Goal: Task Accomplishment & Management: Use online tool/utility

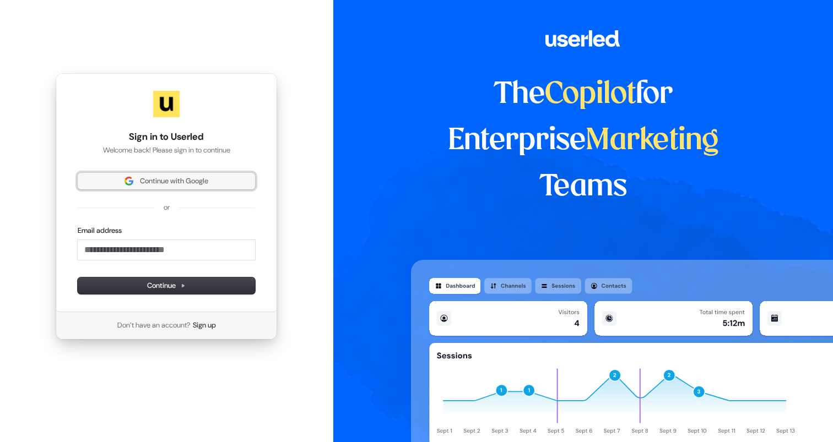
click at [206, 182] on span "Continue with Google" at bounding box center [174, 181] width 68 height 10
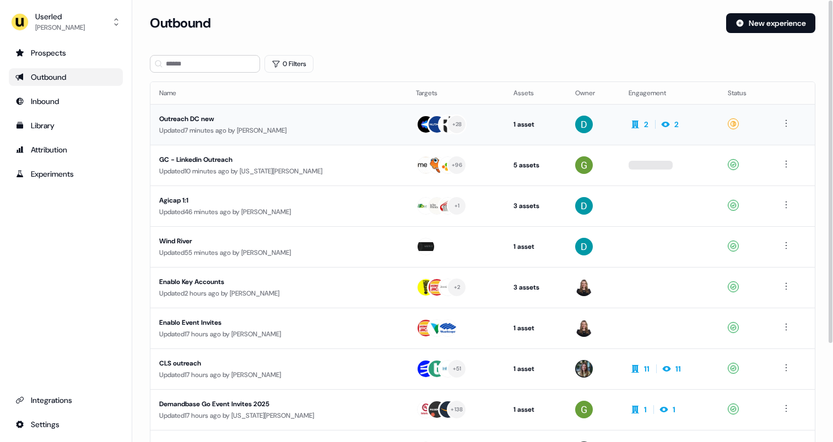
click at [353, 125] on div "Updated 7 minutes ago by [PERSON_NAME]" at bounding box center [278, 130] width 239 height 11
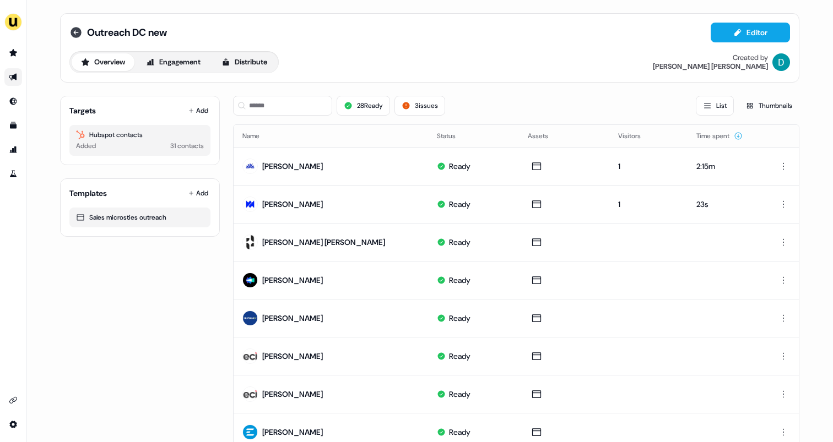
click at [76, 32] on icon at bounding box center [75, 32] width 13 height 13
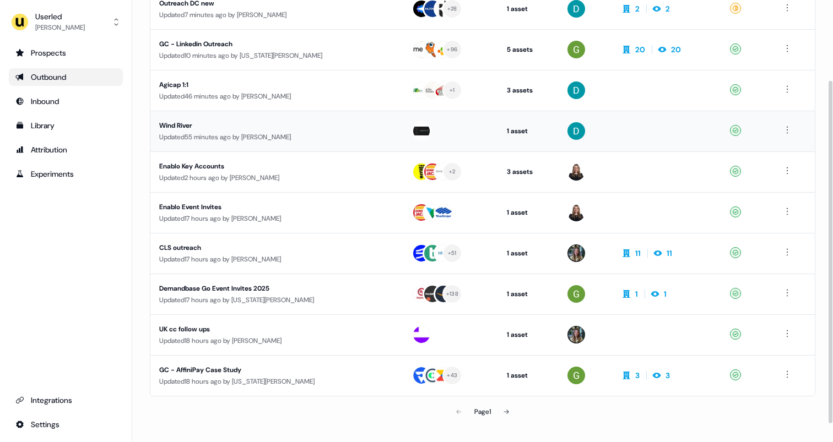
scroll to position [127, 0]
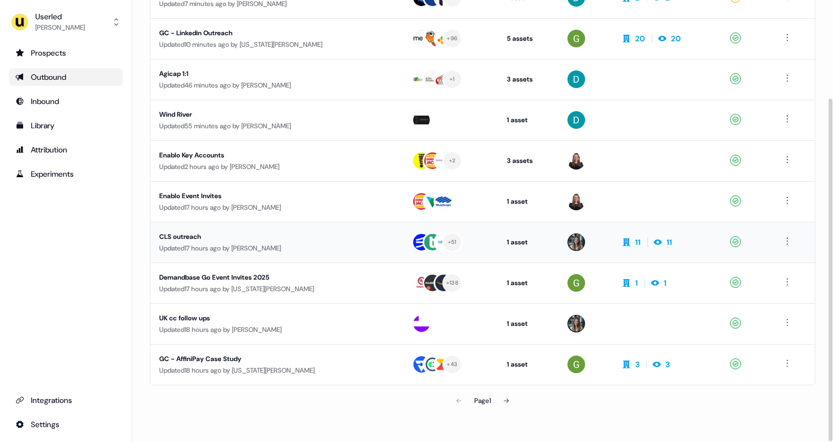
click at [334, 233] on div "CLS outreach" at bounding box center [263, 236] width 208 height 11
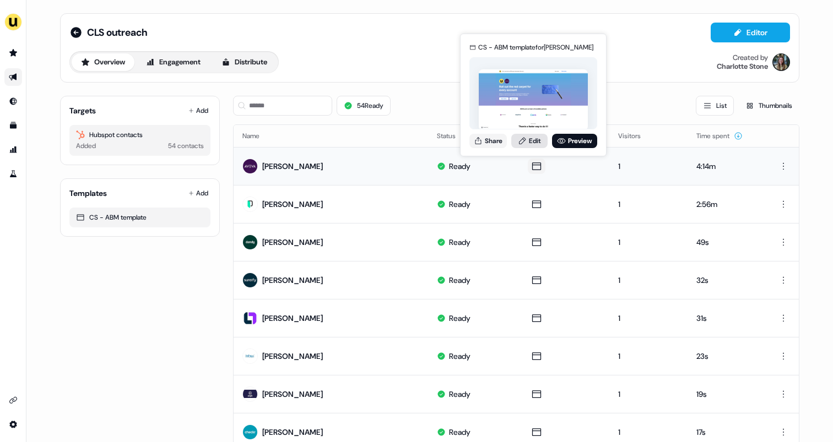
click at [535, 140] on link "Edit" at bounding box center [529, 141] width 36 height 14
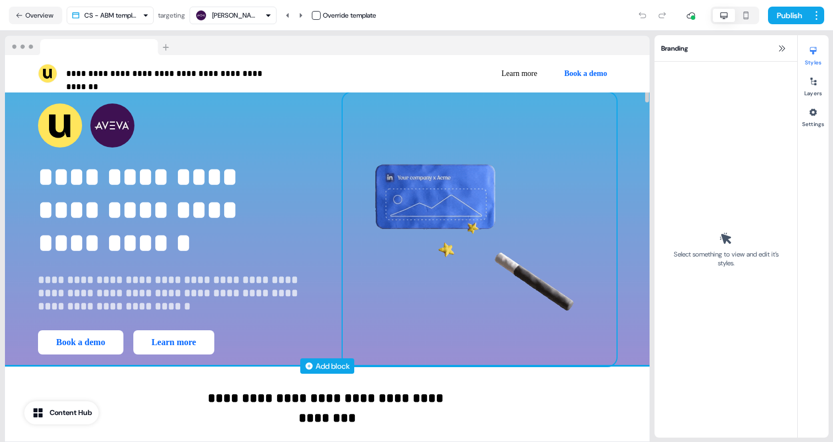
click at [522, 142] on img at bounding box center [480, 230] width 274 height 274
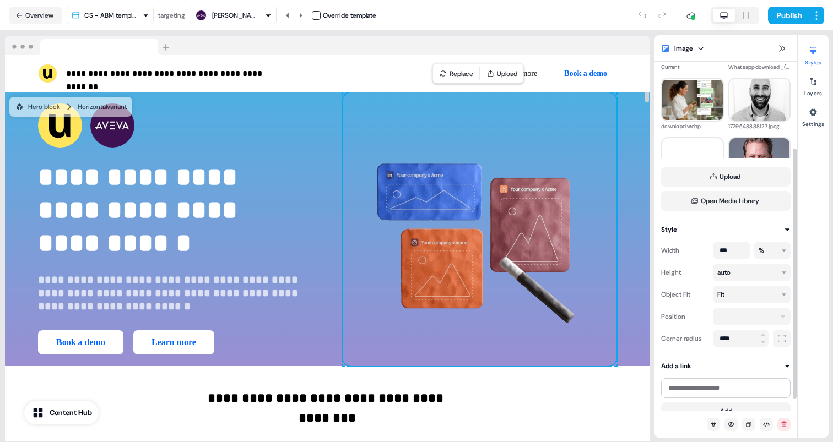
scroll to position [137, 0]
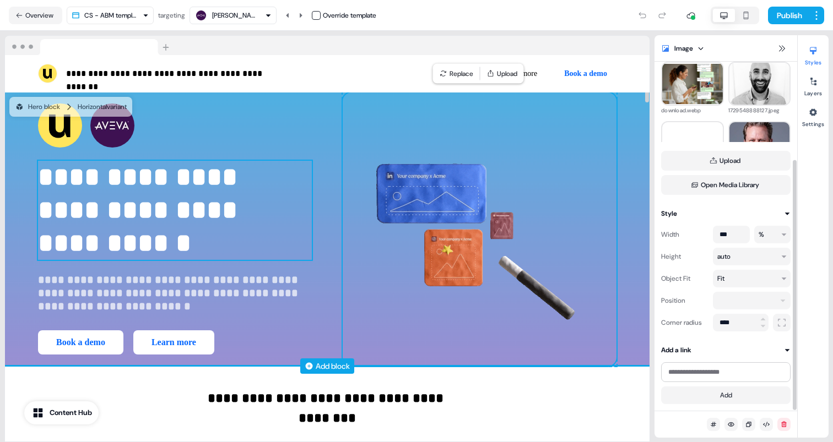
click at [157, 182] on span "**********" at bounding box center [141, 210] width 207 height 92
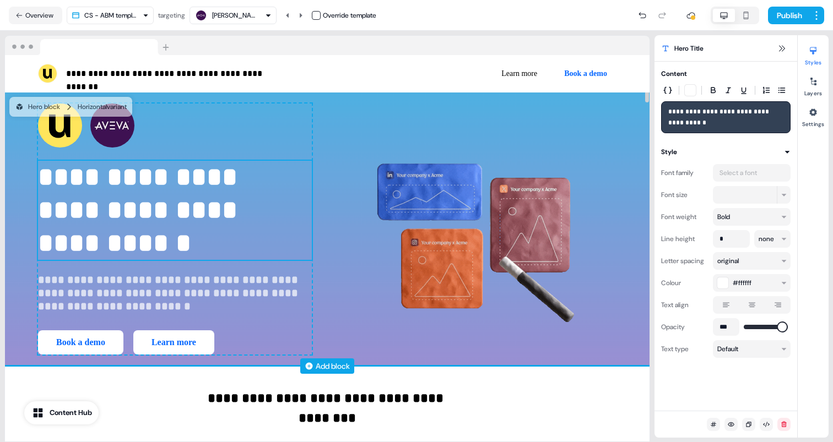
scroll to position [0, 0]
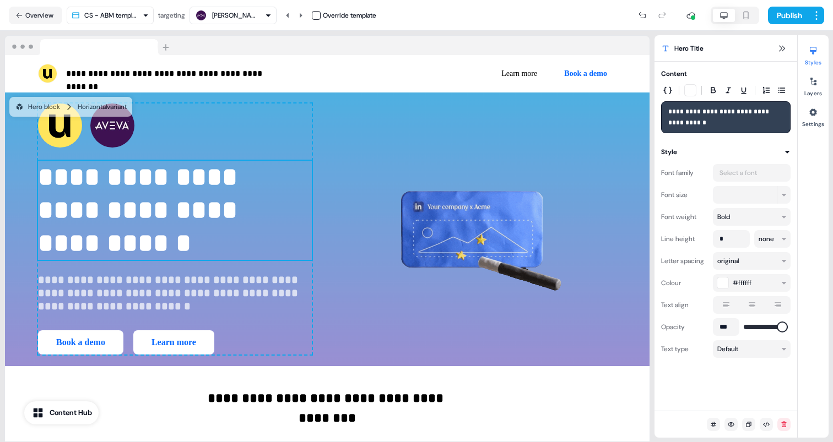
click at [463, 42] on div at bounding box center [327, 46] width 645 height 20
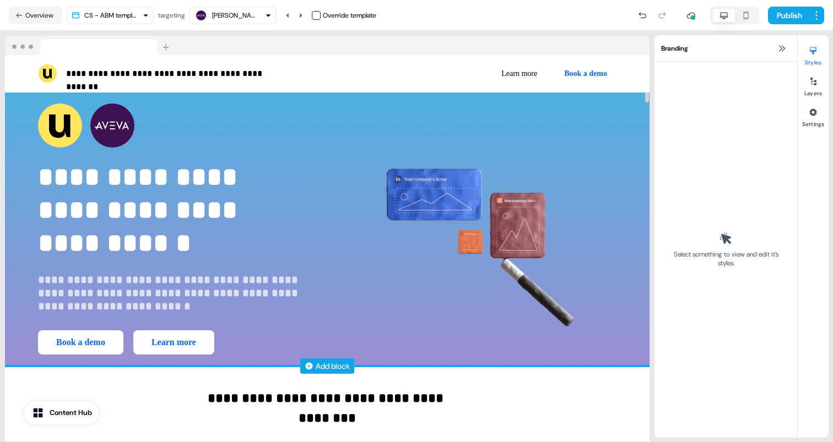
click at [339, 144] on div "**********" at bounding box center [327, 230] width 645 height 274
